Goal: Find specific page/section: Find specific page/section

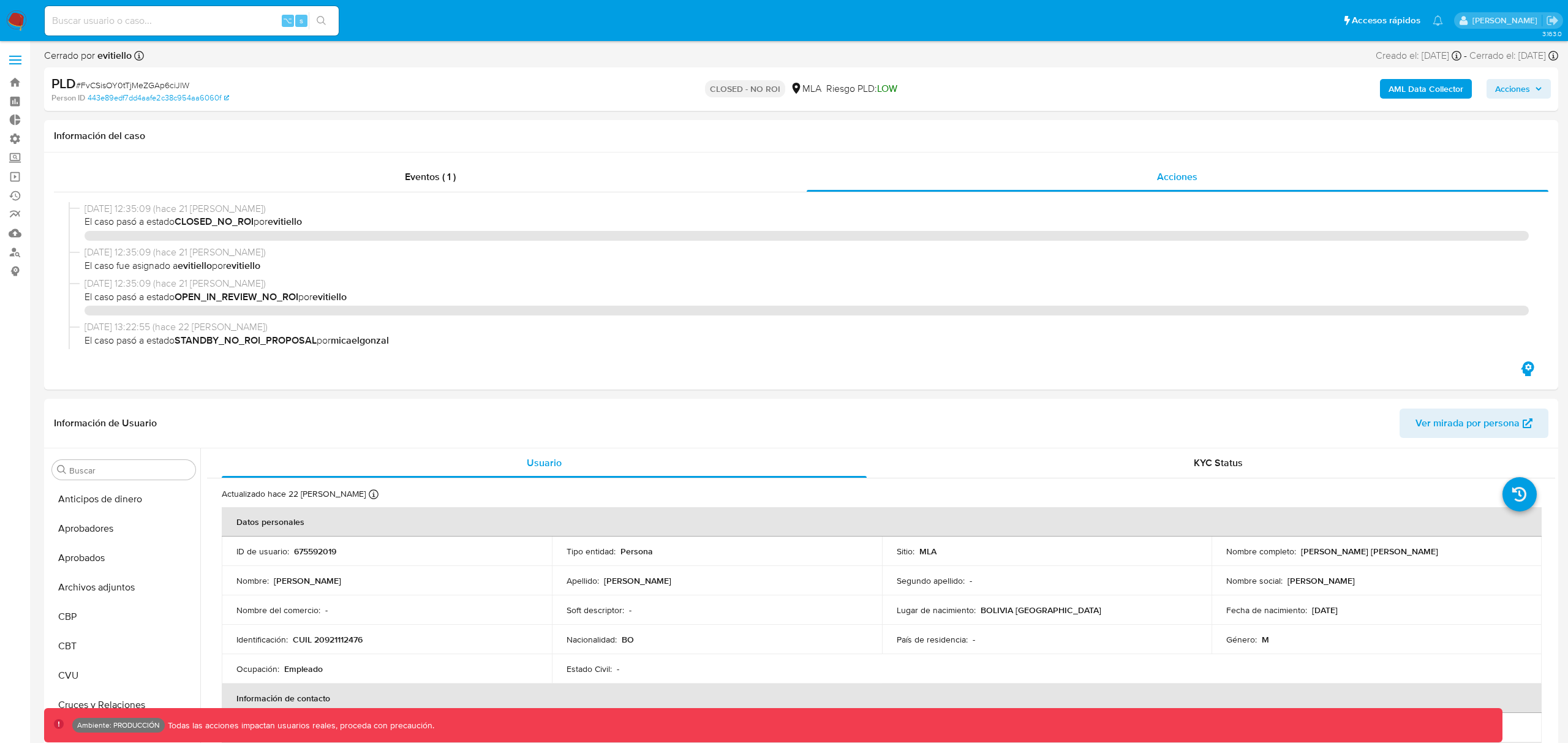
select select "10"
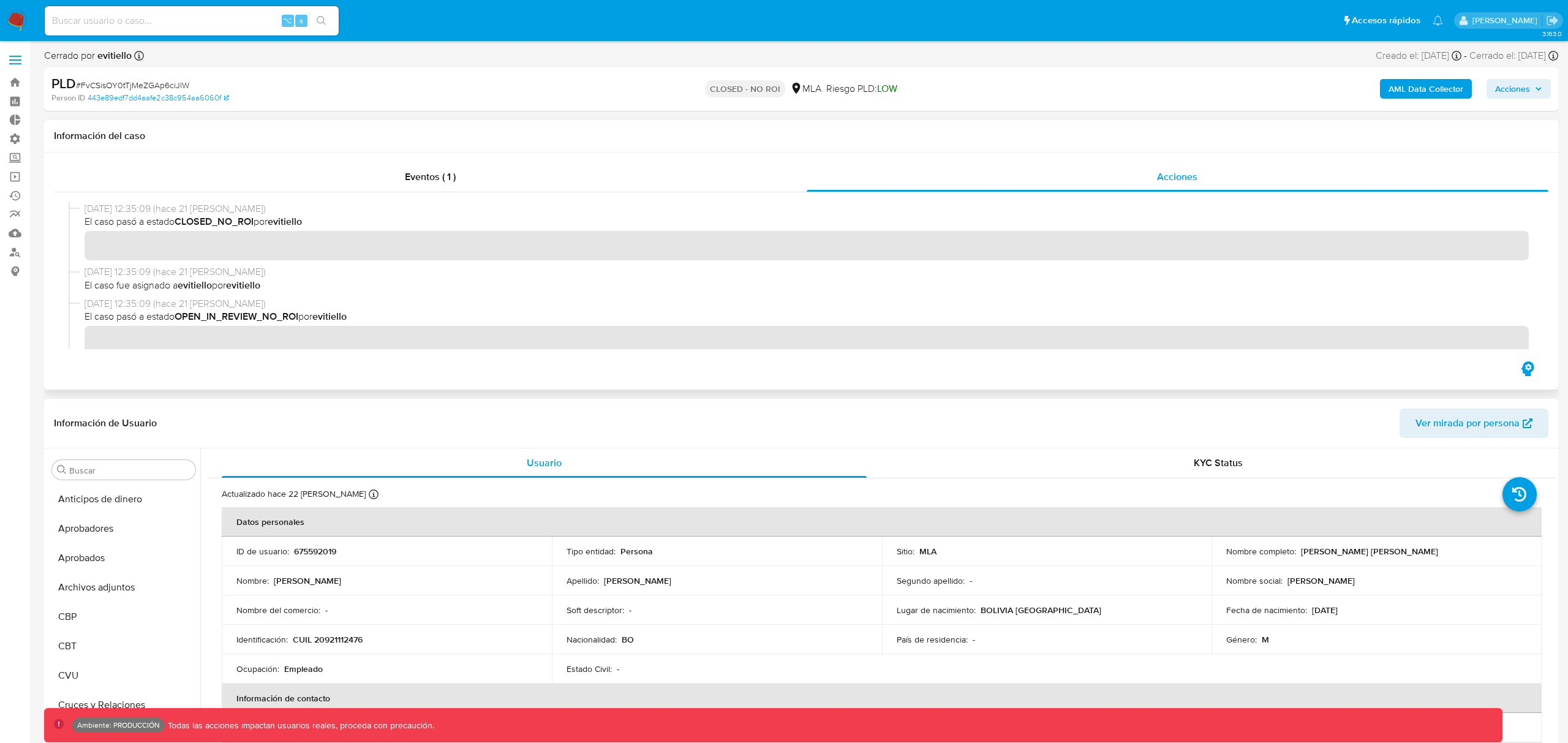
scroll to position [665, 0]
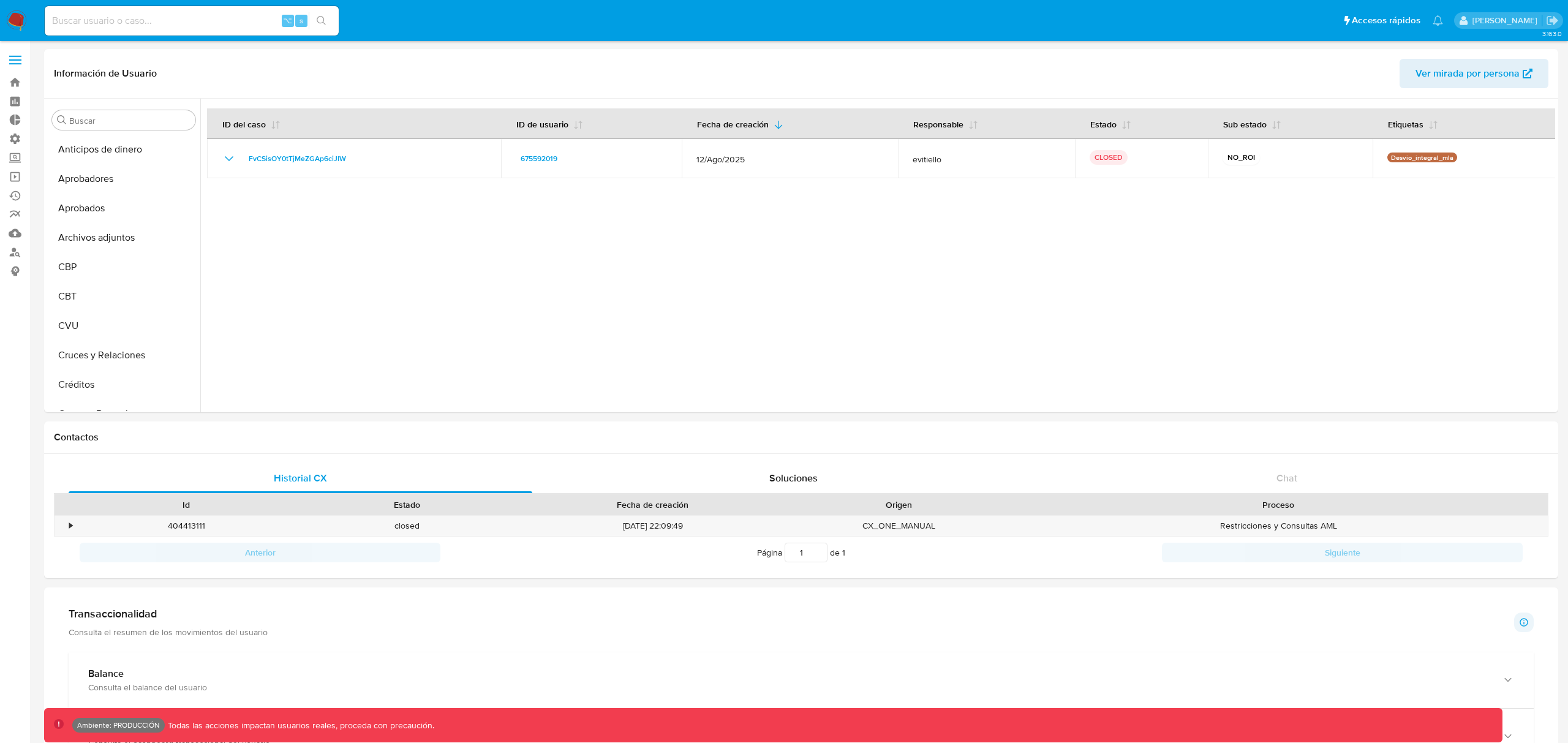
select select "10"
